Goal: Complete application form

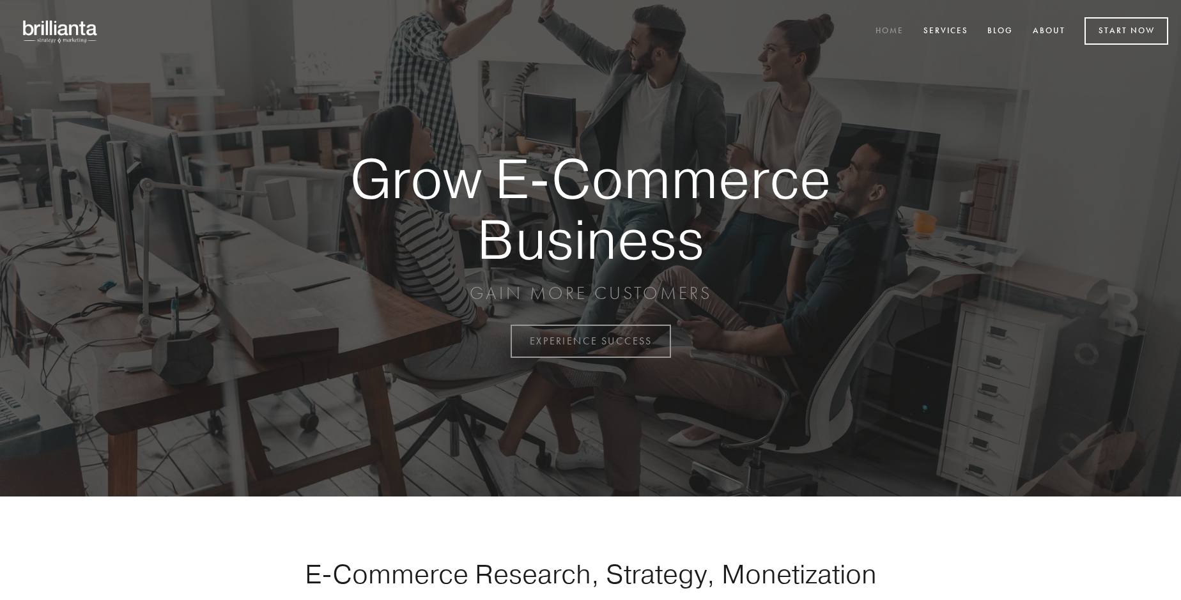
scroll to position [3350, 0]
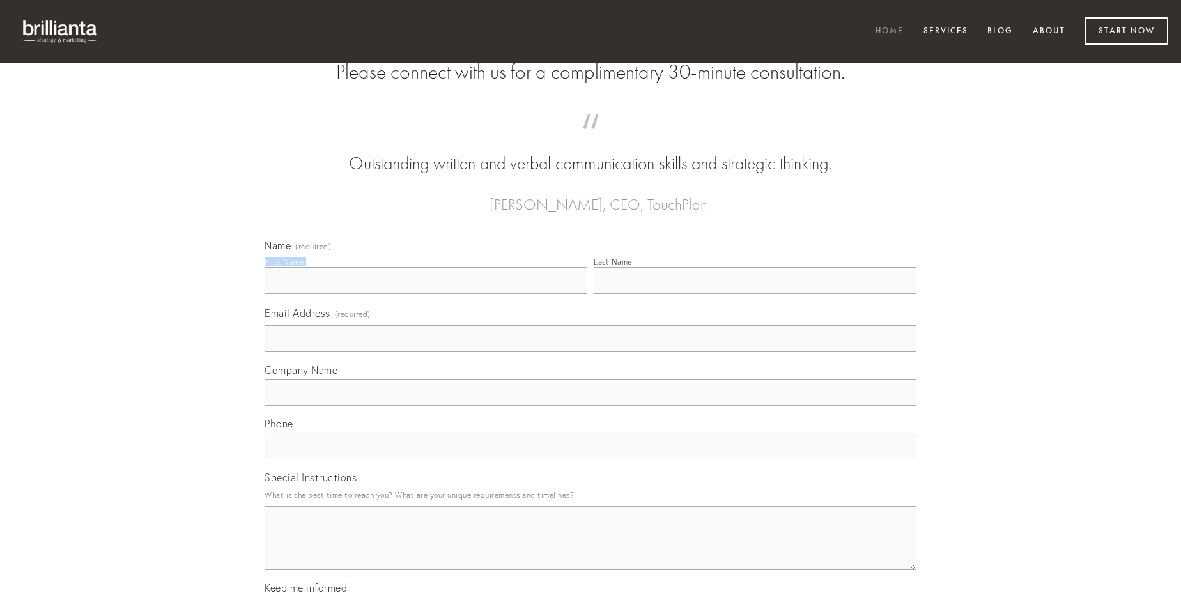
type input "[PERSON_NAME]"
click at [755, 294] on input "Last Name" at bounding box center [755, 280] width 323 height 27
type input "[PERSON_NAME]"
click at [590, 352] on input "Email Address (required)" at bounding box center [591, 338] width 652 height 27
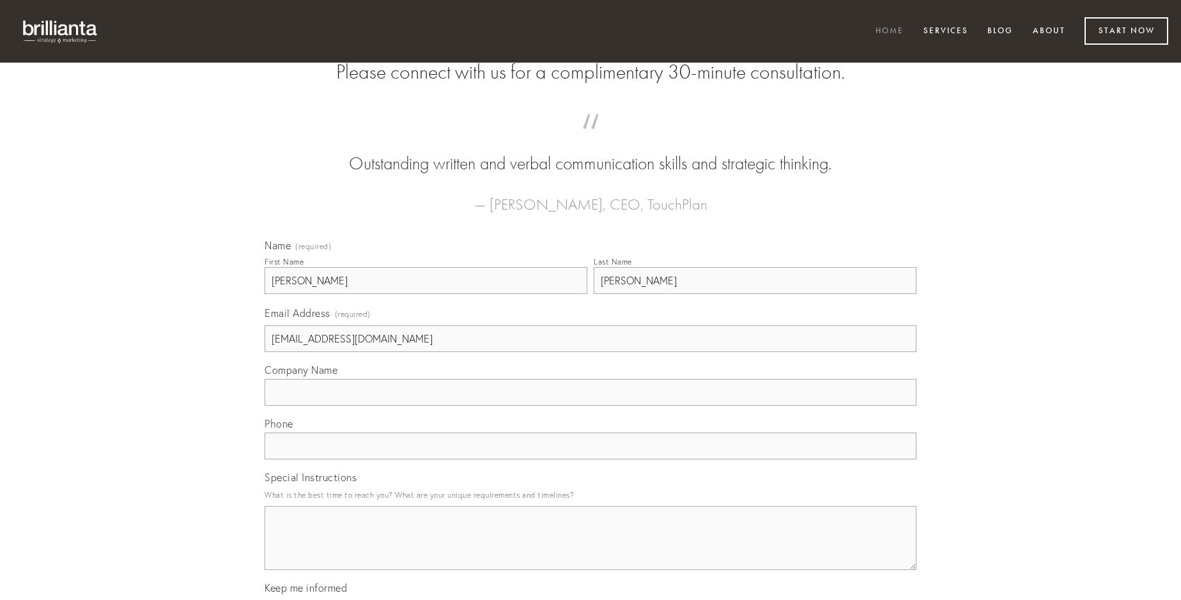
type input "[EMAIL_ADDRESS][DOMAIN_NAME]"
click at [590, 406] on input "Company Name" at bounding box center [591, 392] width 652 height 27
type input "magni"
click at [590, 459] on input "text" at bounding box center [591, 446] width 652 height 27
click at [590, 550] on textarea "Special Instructions" at bounding box center [591, 538] width 652 height 64
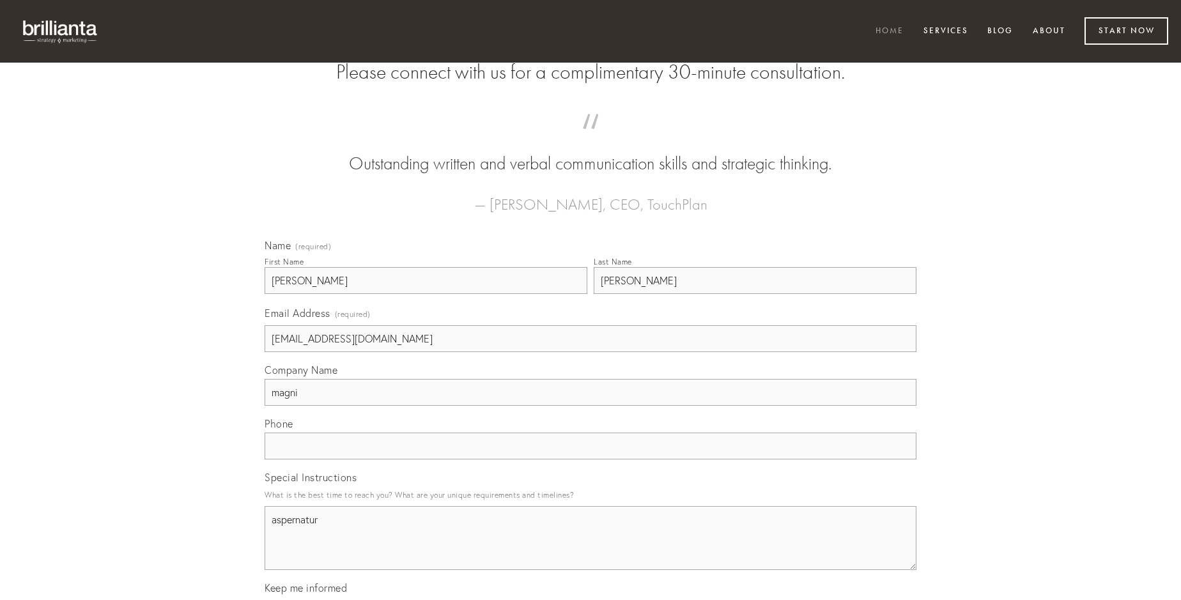
type textarea "aspernatur"
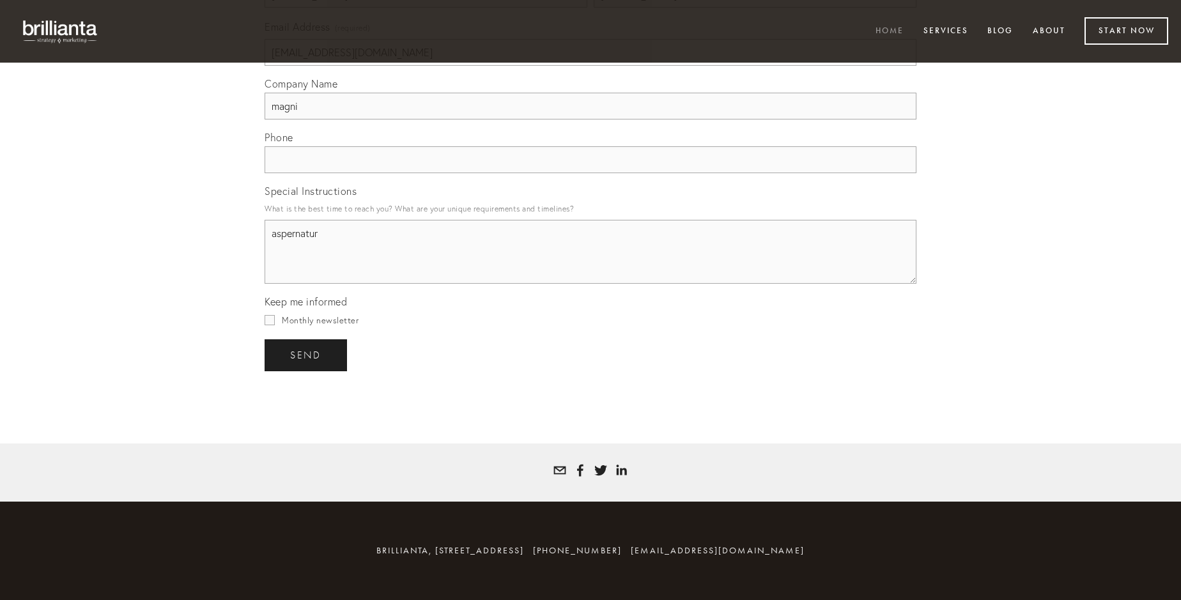
click at [307, 355] on span "send" at bounding box center [305, 356] width 31 height 12
